Goal: Transaction & Acquisition: Purchase product/service

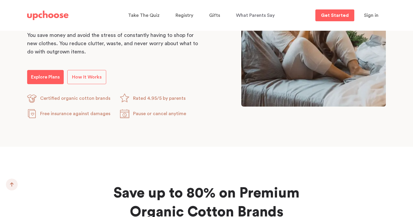
scroll to position [373, 0]
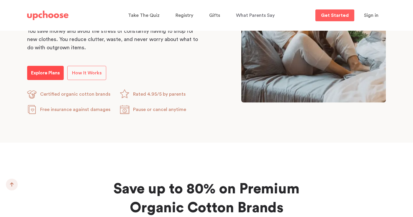
click at [38, 71] on p "Explore Plans" at bounding box center [45, 72] width 29 height 7
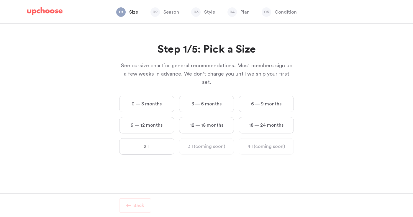
click at [188, 95] on label "3 — 6 months" at bounding box center [206, 103] width 55 height 17
click at [0, 0] on months "3 — 6 months" at bounding box center [0, 0] width 0 height 0
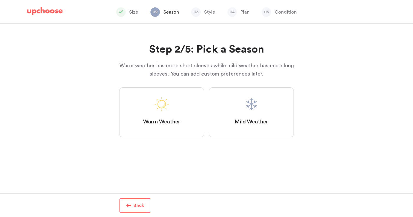
click at [183, 106] on label "Warm Weather" at bounding box center [161, 112] width 85 height 50
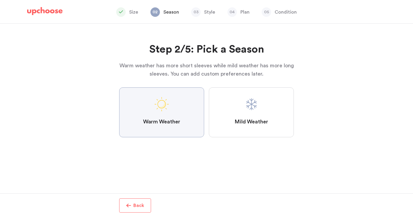
click at [0, 0] on Weather "Warm Weather" at bounding box center [0, 0] width 0 height 0
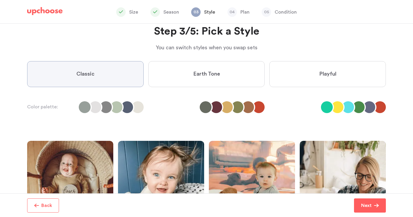
scroll to position [6, 0]
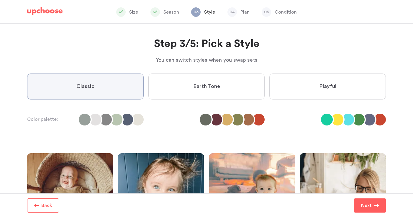
click at [299, 84] on label "Playful" at bounding box center [327, 86] width 116 height 26
click at [0, 0] on input "Playful" at bounding box center [0, 0] width 0 height 0
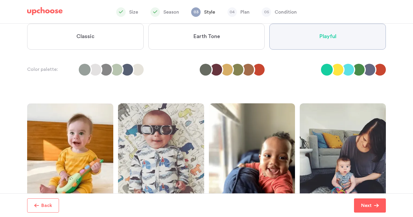
scroll to position [41, 0]
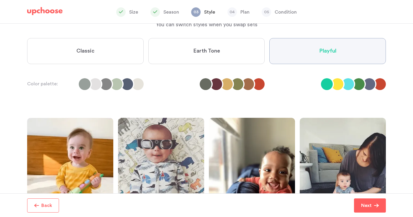
click at [234, 59] on label "Earth Tone" at bounding box center [206, 51] width 116 height 26
click at [0, 0] on Tone "Earth Tone" at bounding box center [0, 0] width 0 height 0
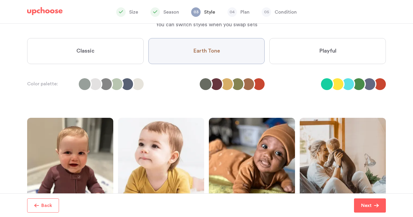
click at [297, 60] on label "Playful" at bounding box center [327, 51] width 116 height 26
click at [0, 0] on input "Playful" at bounding box center [0, 0] width 0 height 0
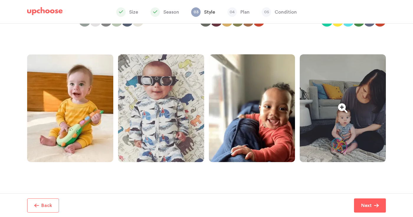
scroll to position [98, 0]
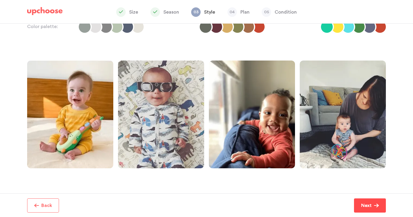
click at [361, 206] on p "Next" at bounding box center [366, 205] width 11 height 7
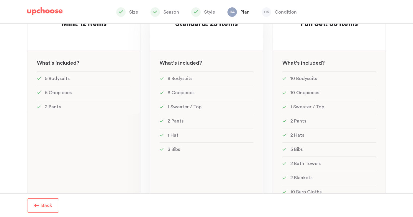
scroll to position [165, 0]
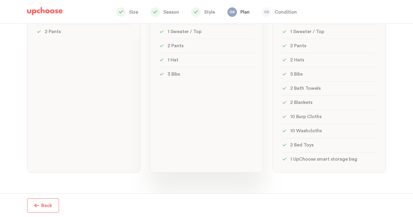
click at [238, 87] on div "MOST POPULAR! Standard: 23 items Standard: 23 items See w W hat's included ? 8 …" at bounding box center [206, 47] width 113 height 250
